Goal: Task Accomplishment & Management: Use online tool/utility

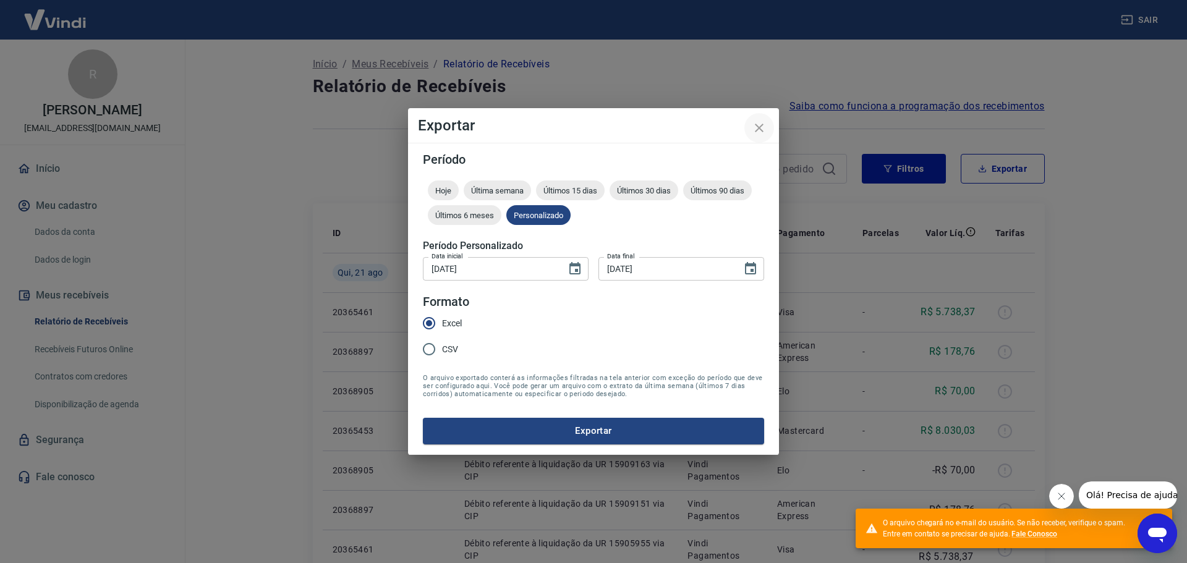
click at [757, 129] on icon "close" at bounding box center [759, 128] width 15 height 15
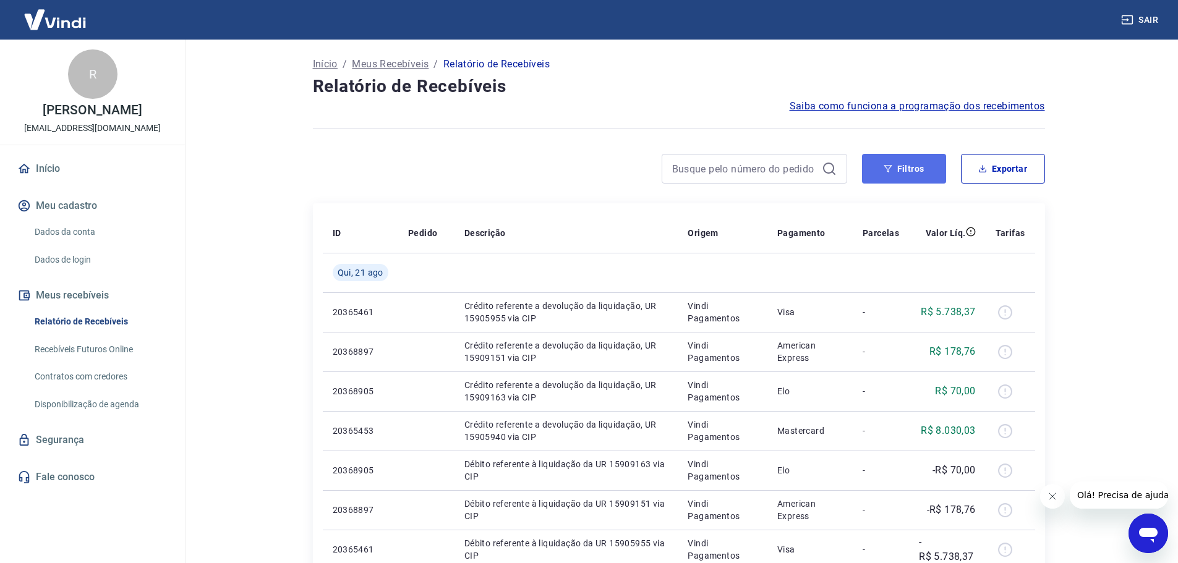
click at [902, 171] on button "Filtros" at bounding box center [904, 169] width 84 height 30
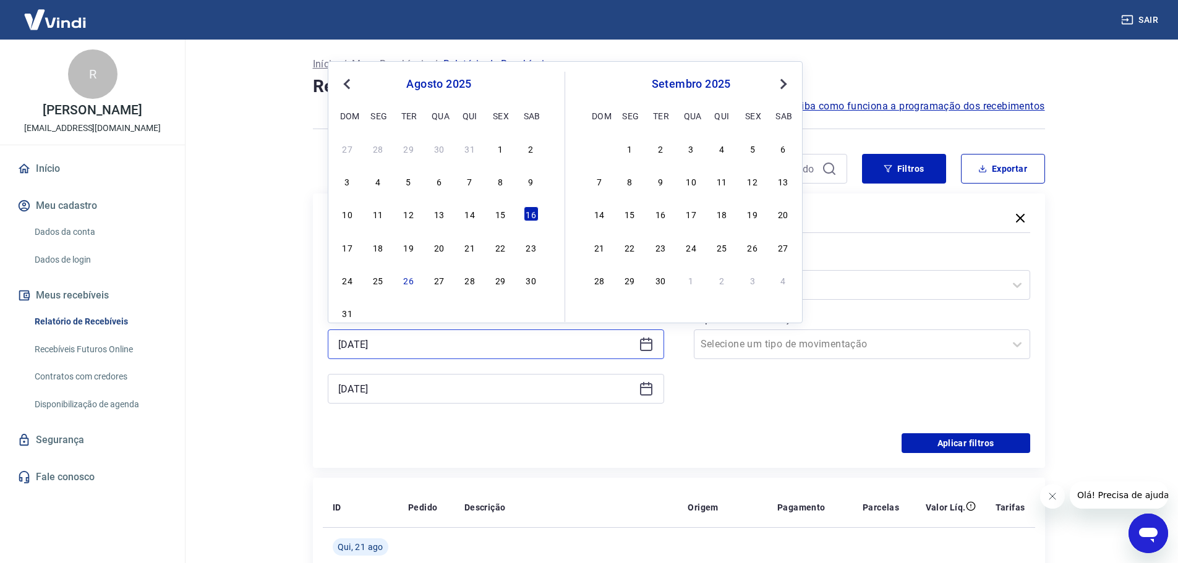
click at [442, 351] on input "[DATE]" at bounding box center [486, 344] width 296 height 19
click at [498, 249] on div "22" at bounding box center [500, 247] width 15 height 15
type input "[DATE]"
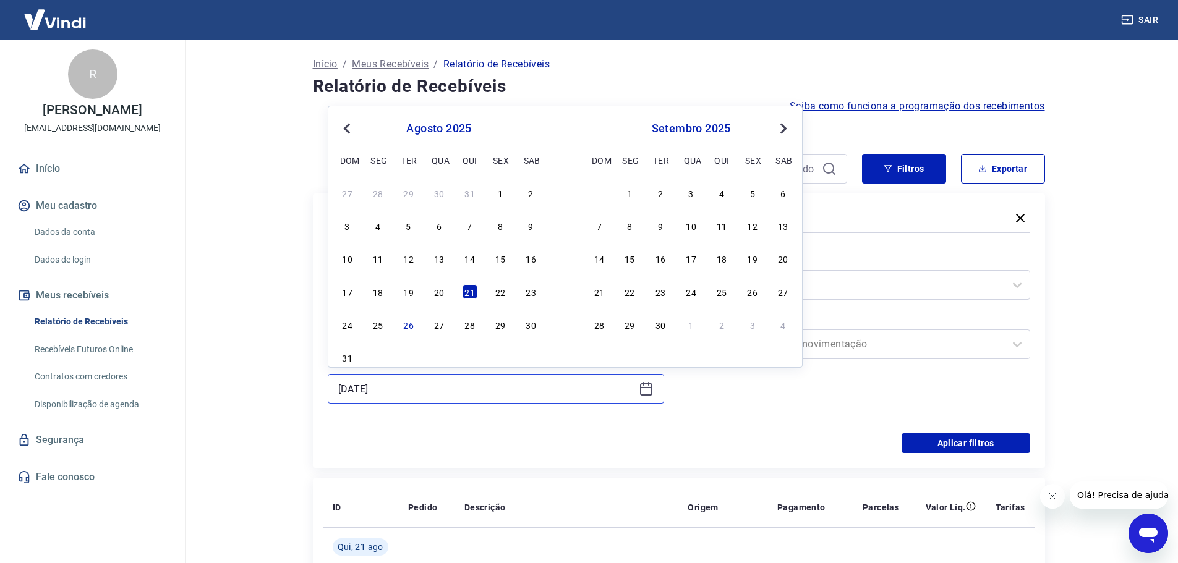
click at [424, 393] on input "[DATE]" at bounding box center [486, 389] width 296 height 19
click at [380, 328] on div "25" at bounding box center [377, 324] width 15 height 15
type input "[DATE]"
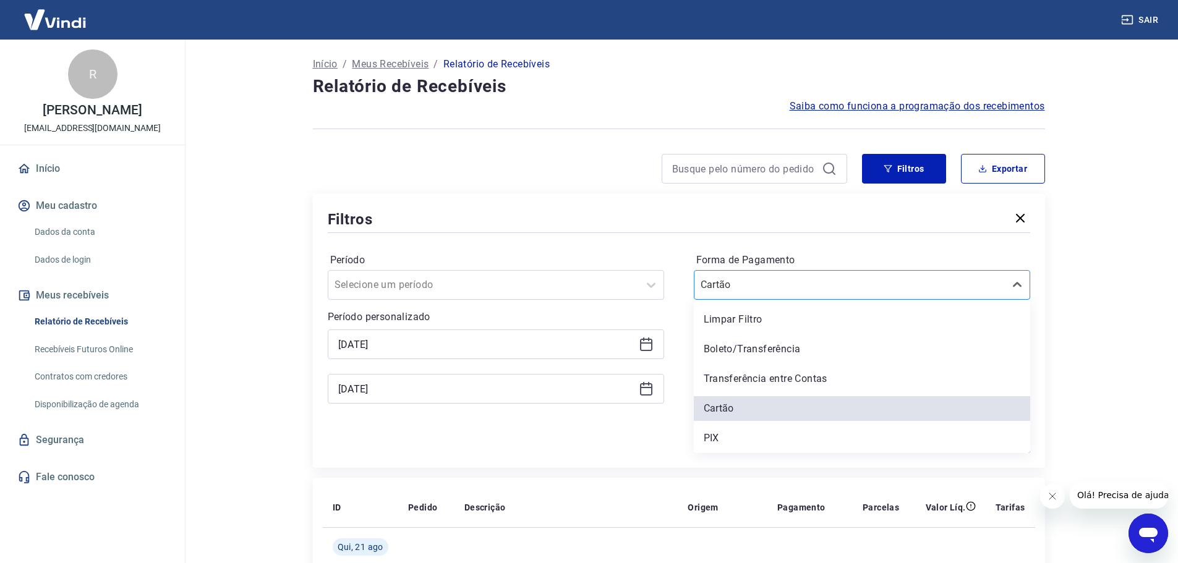
click at [802, 288] on input "Forma de Pagamento" at bounding box center [763, 285] width 125 height 15
click at [736, 437] on div "PIX" at bounding box center [862, 438] width 336 height 25
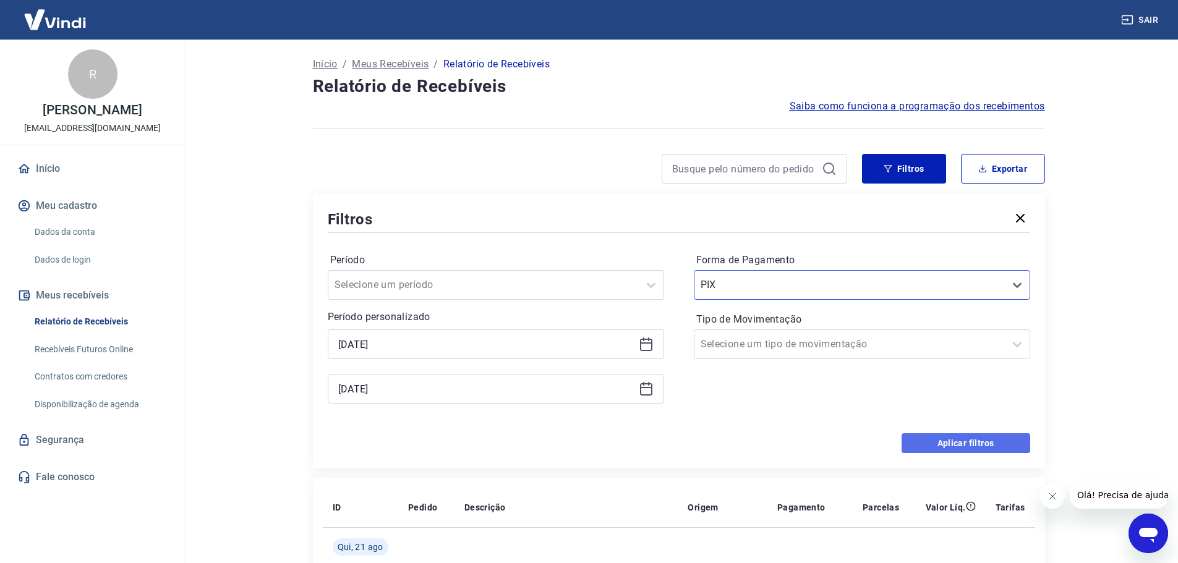
click at [977, 442] on button "Aplicar filtros" at bounding box center [966, 444] width 129 height 20
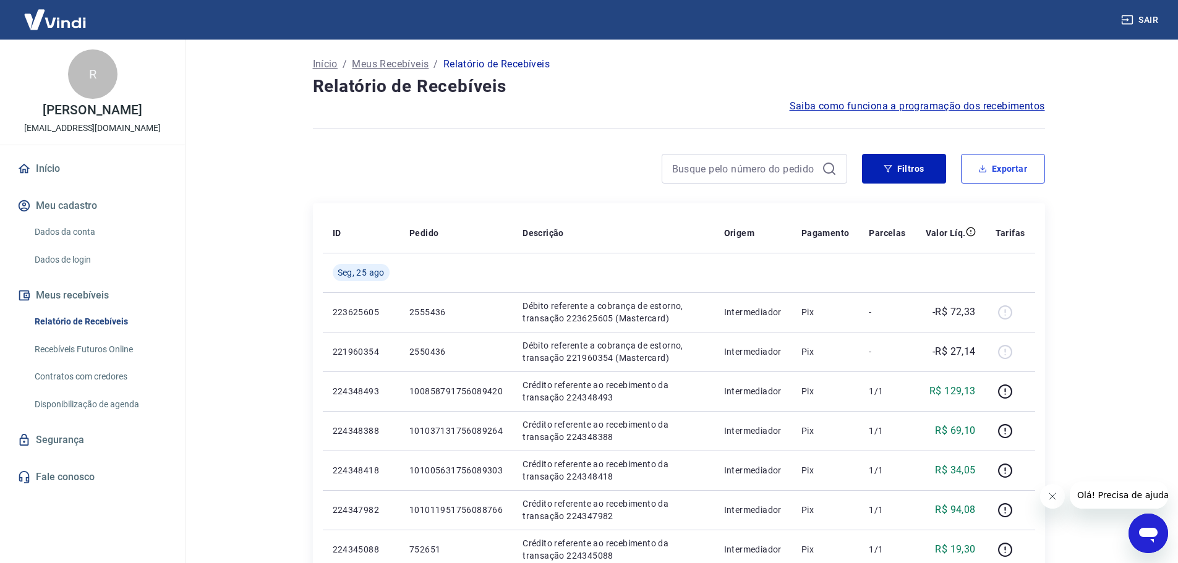
click at [1001, 164] on button "Exportar" at bounding box center [1003, 169] width 84 height 30
type input "[DATE]"
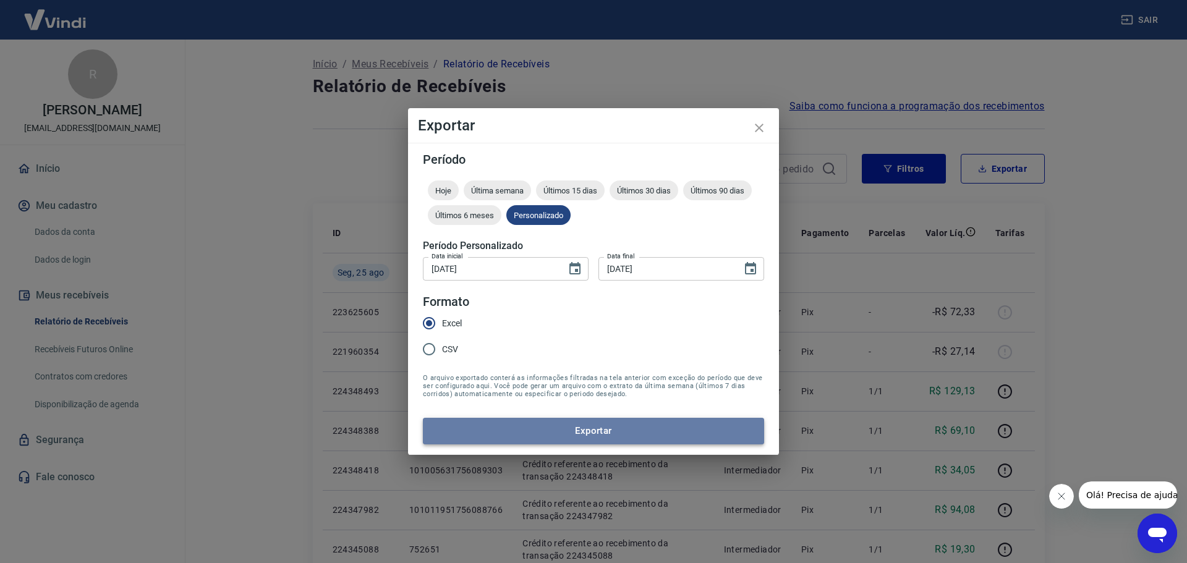
click at [588, 431] on button "Exportar" at bounding box center [593, 431] width 341 height 26
